Goal: Check status: Check status

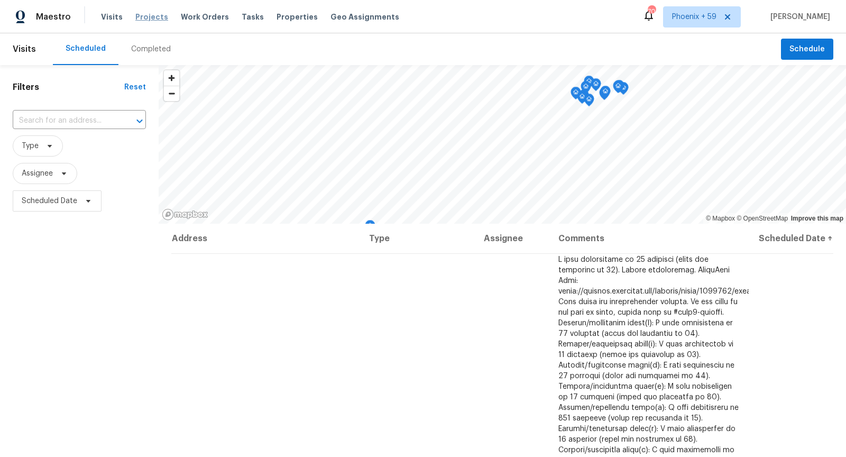
click at [153, 21] on span "Projects" at bounding box center [151, 17] width 33 height 11
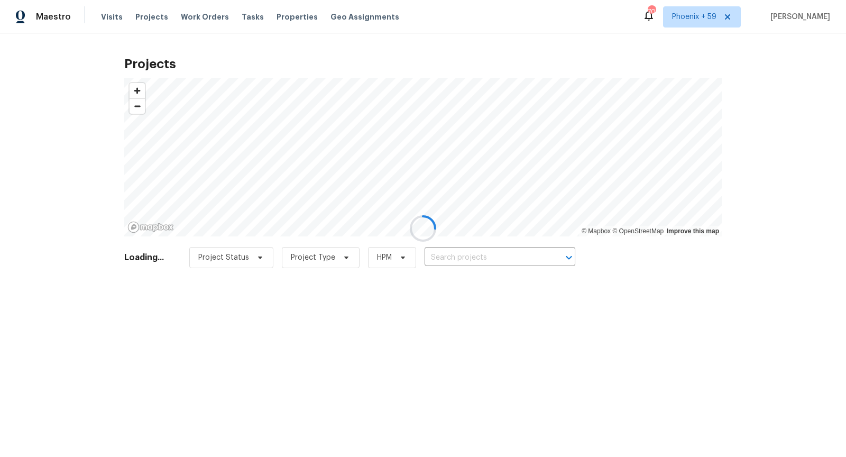
click at [456, 261] on div at bounding box center [423, 228] width 846 height 457
click at [459, 259] on div at bounding box center [423, 228] width 846 height 457
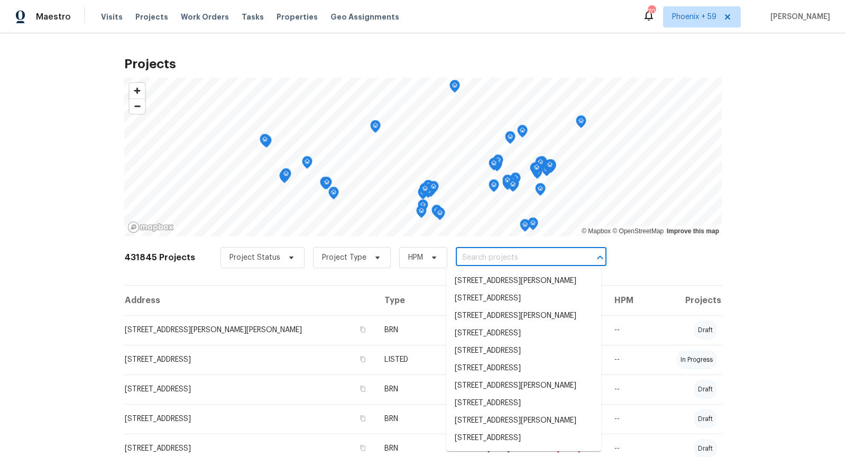
click at [462, 259] on input "text" at bounding box center [516, 258] width 121 height 16
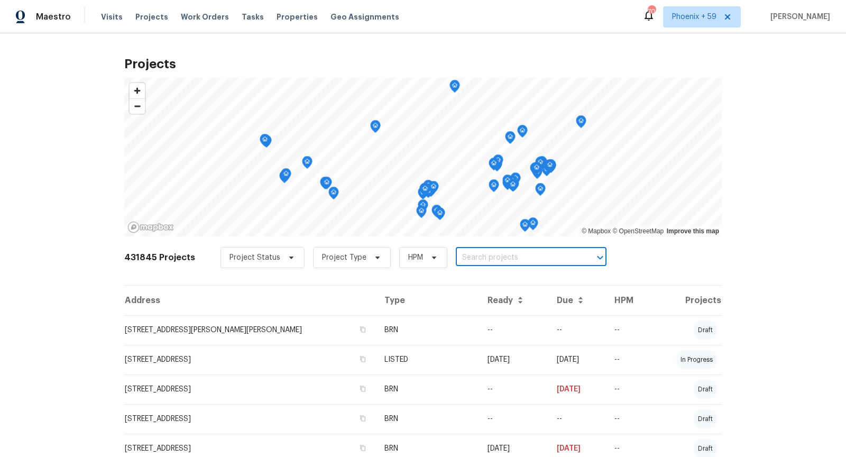
paste input "6440 clear springs"
type input "6440 clear springs"
click at [505, 290] on li "[STREET_ADDRESS]" at bounding box center [523, 280] width 155 height 17
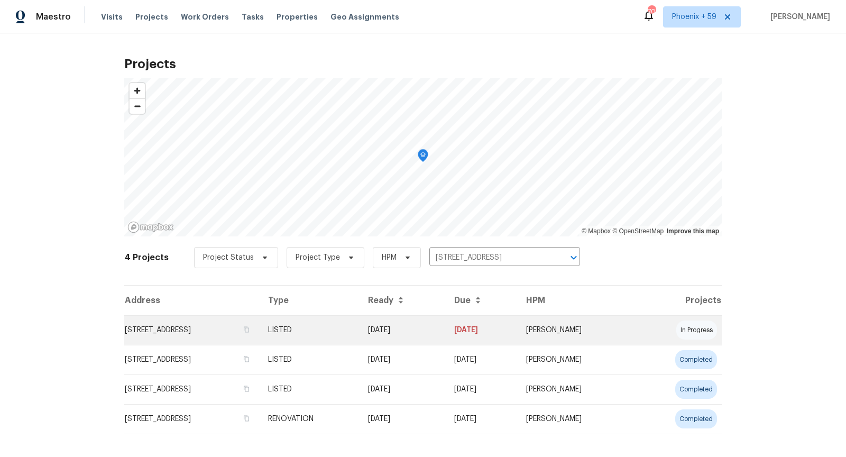
click at [251, 330] on td "[STREET_ADDRESS]" at bounding box center [191, 330] width 135 height 30
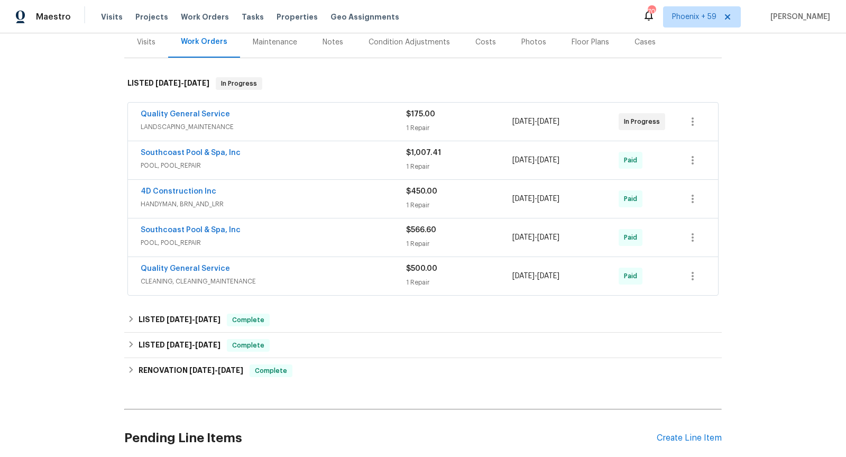
scroll to position [135, 0]
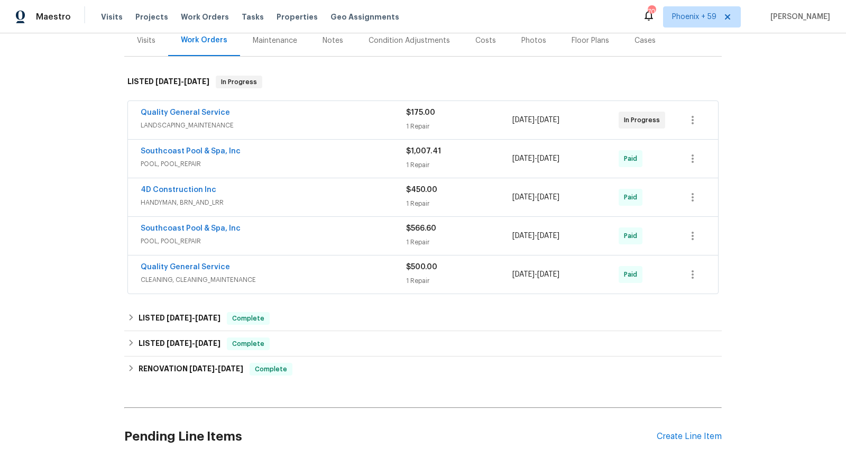
click at [328, 126] on span "LANDSCAPING_MAINTENANCE" at bounding box center [274, 125] width 266 height 11
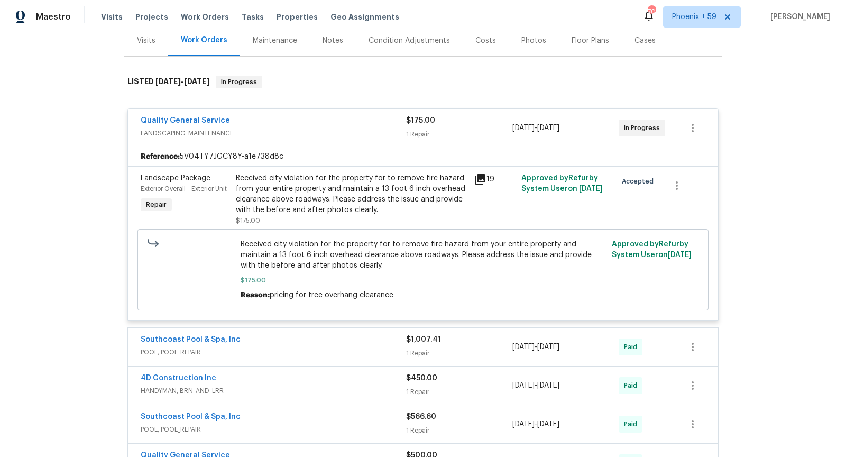
click at [481, 185] on icon at bounding box center [480, 179] width 11 height 11
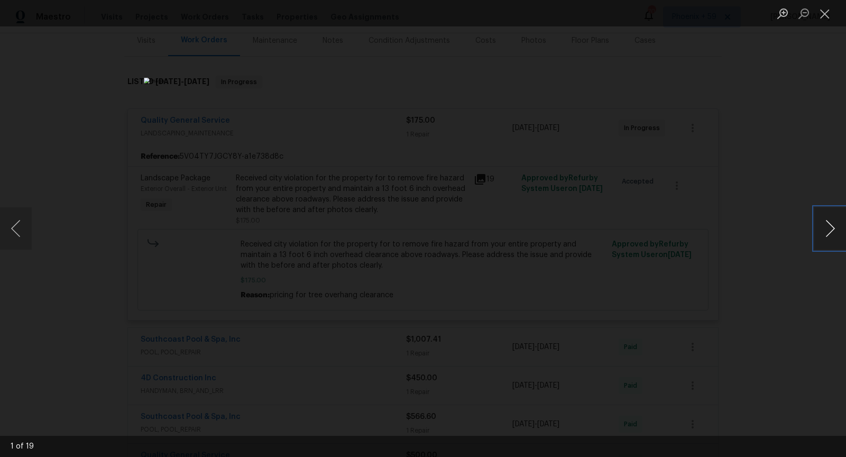
click at [831, 234] on button "Next image" at bounding box center [831, 228] width 32 height 42
click at [727, 278] on div "Lightbox" at bounding box center [423, 228] width 846 height 457
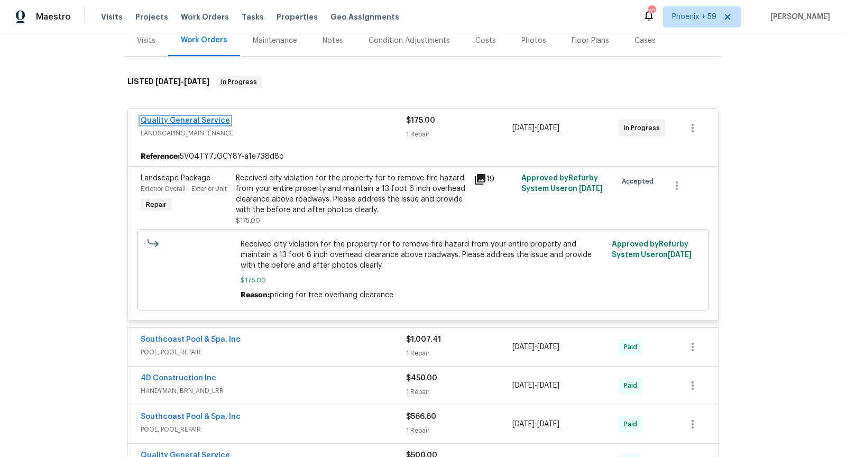
click at [160, 124] on link "Quality General Service" at bounding box center [185, 120] width 89 height 7
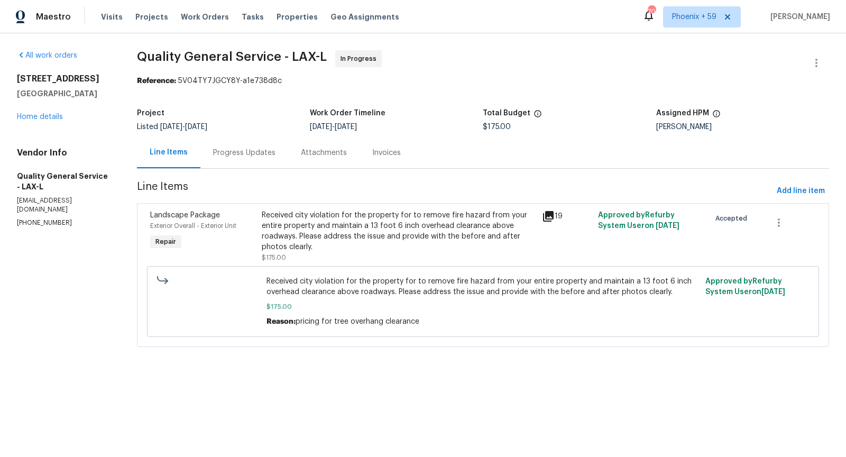
click at [242, 153] on div "Progress Updates" at bounding box center [244, 153] width 62 height 11
